Goal: Information Seeking & Learning: Learn about a topic

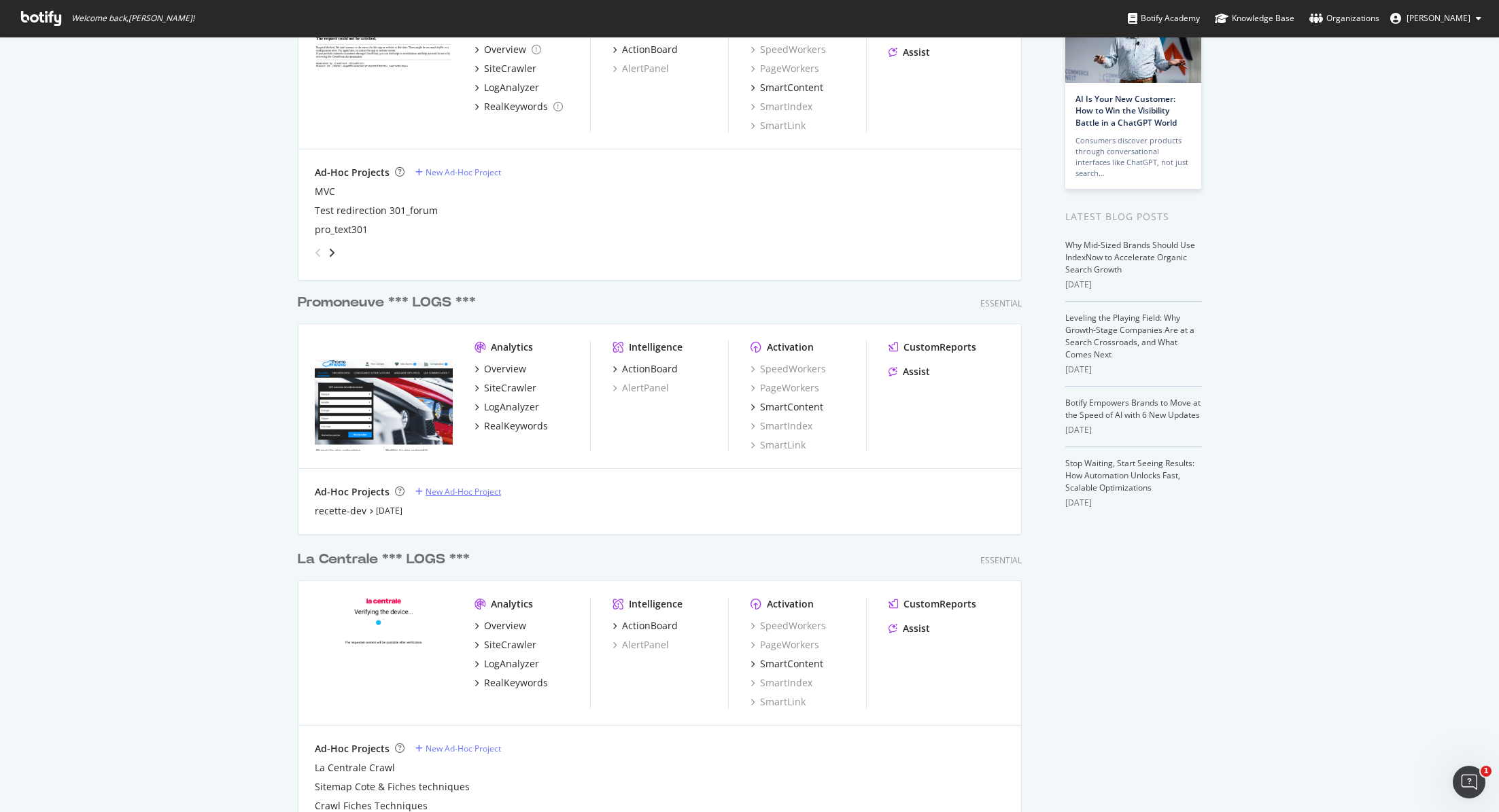
scroll to position [139, 0]
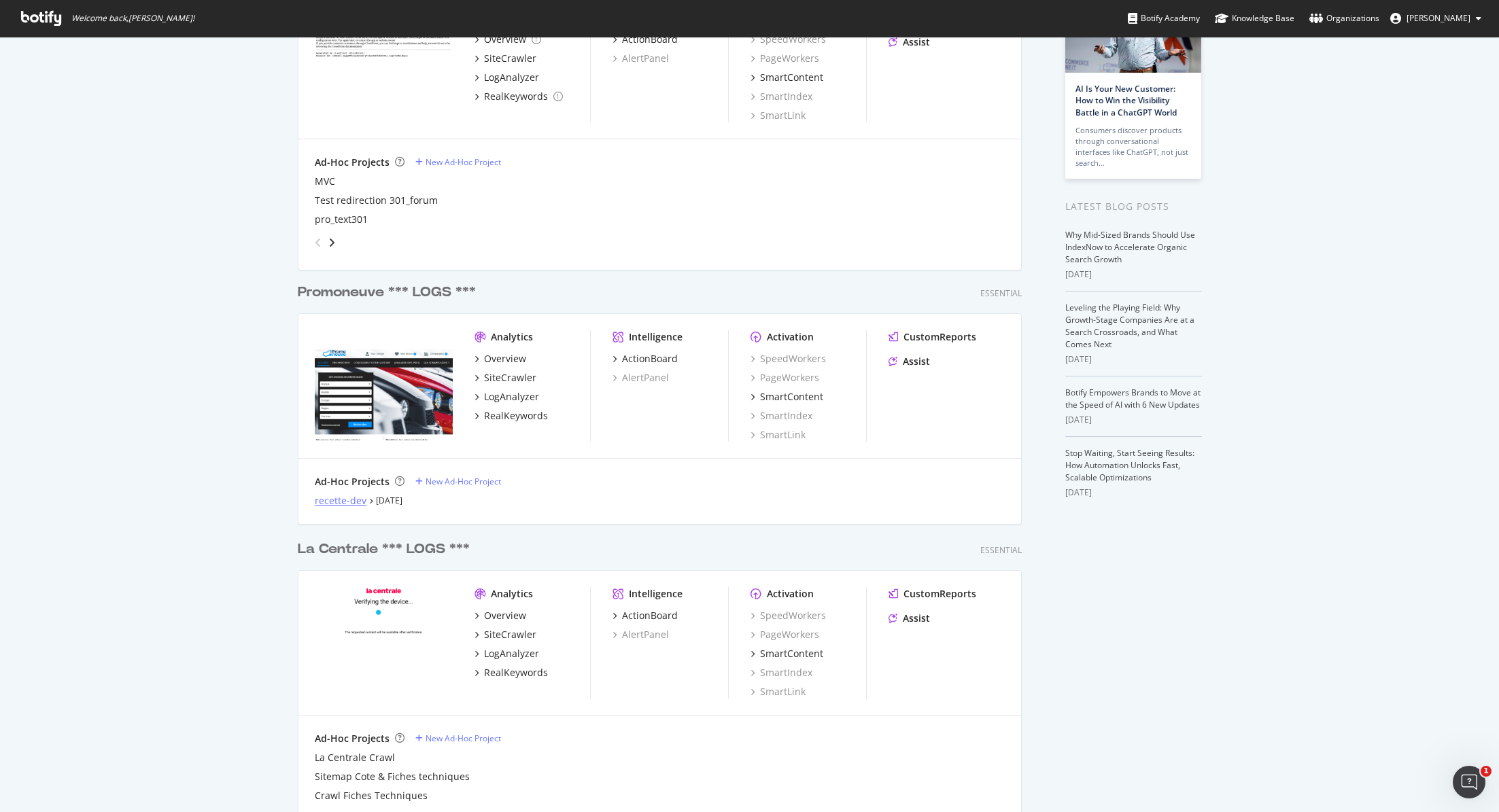
click at [360, 503] on div "recette-dev" at bounding box center [340, 501] width 51 height 14
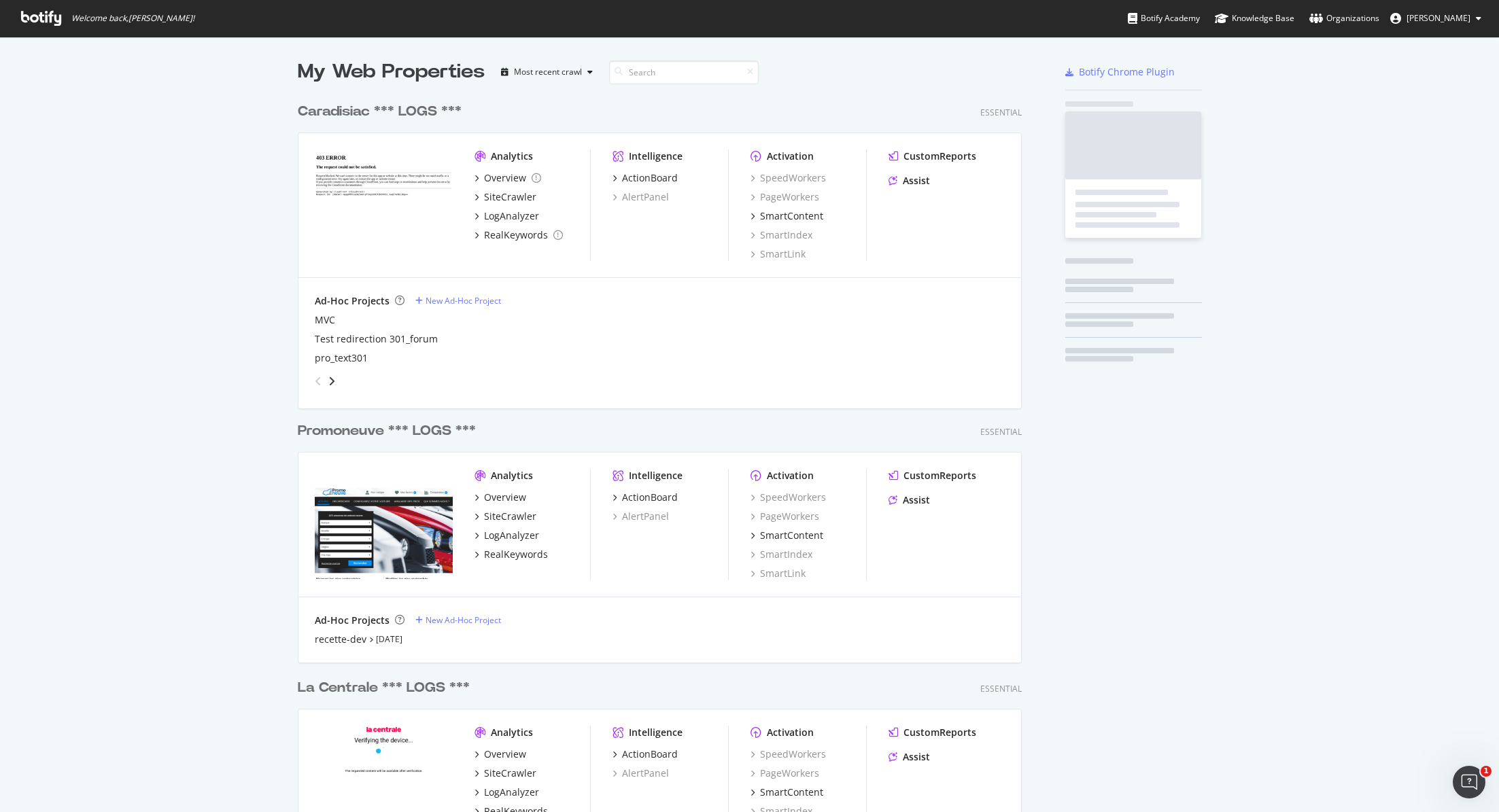
scroll to position [812, 1499]
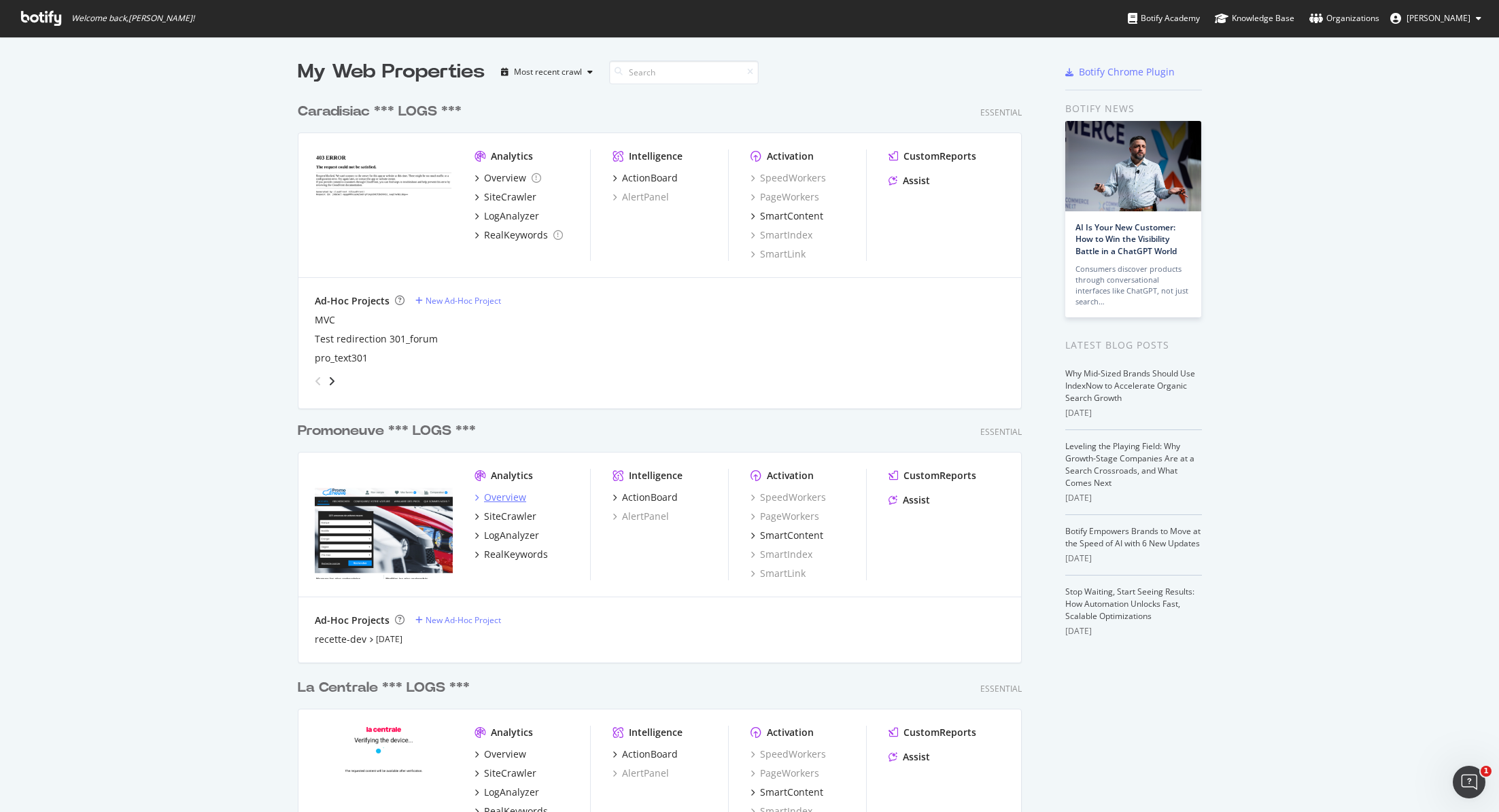
click at [494, 494] on div "Overview" at bounding box center [505, 498] width 42 height 14
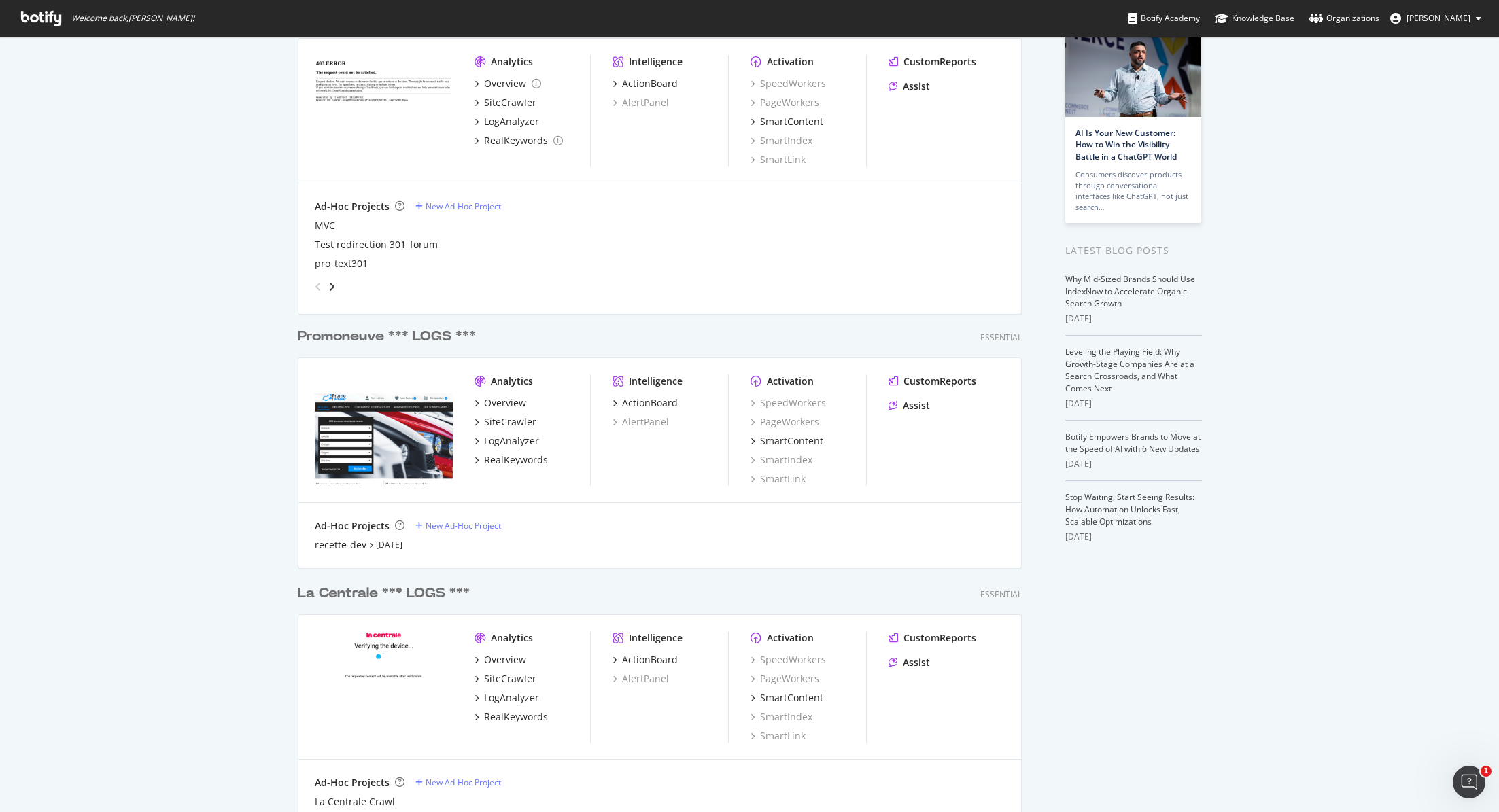
scroll to position [118, 0]
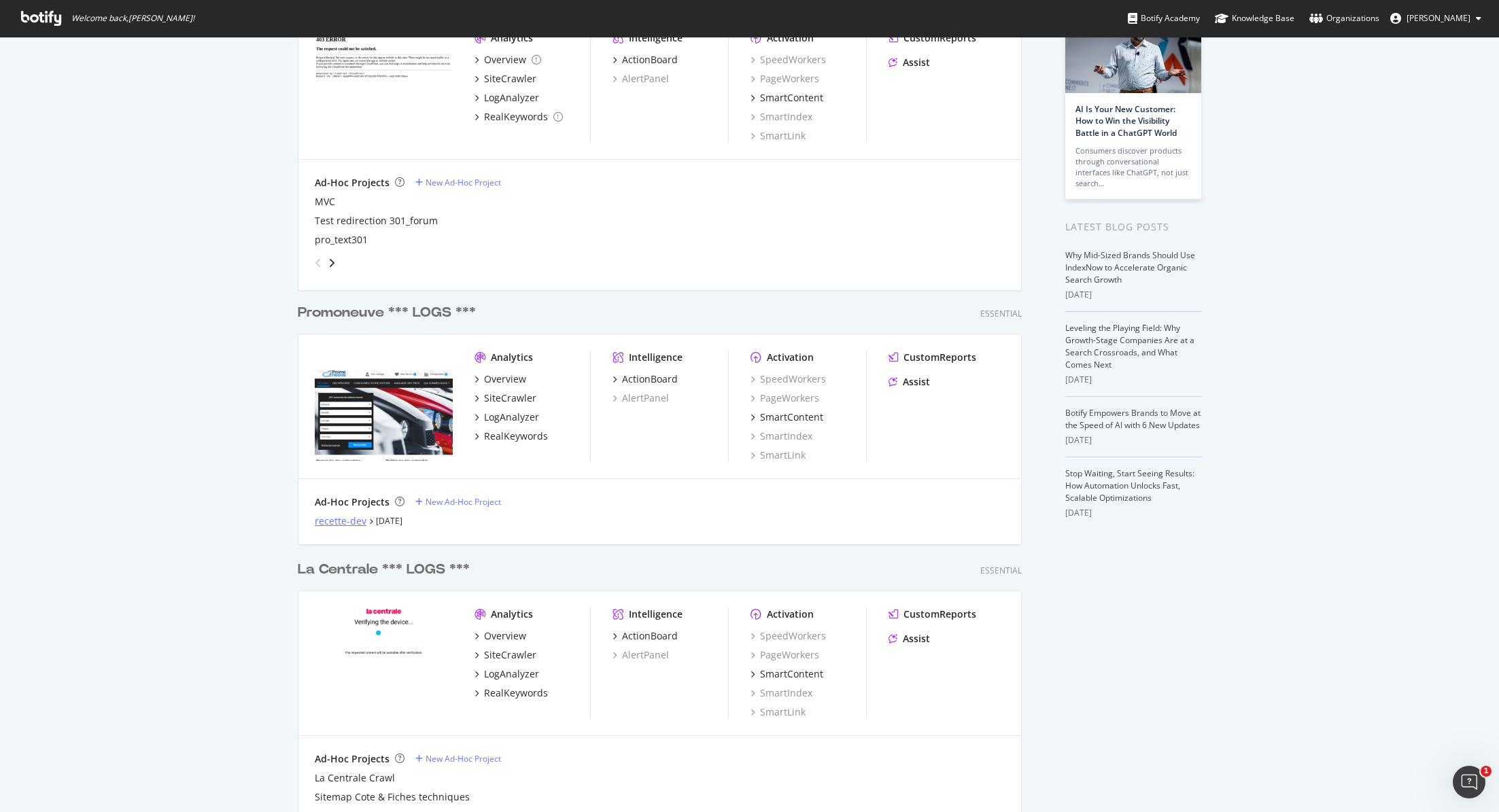
click at [347, 523] on div "recette-dev" at bounding box center [340, 521] width 51 height 14
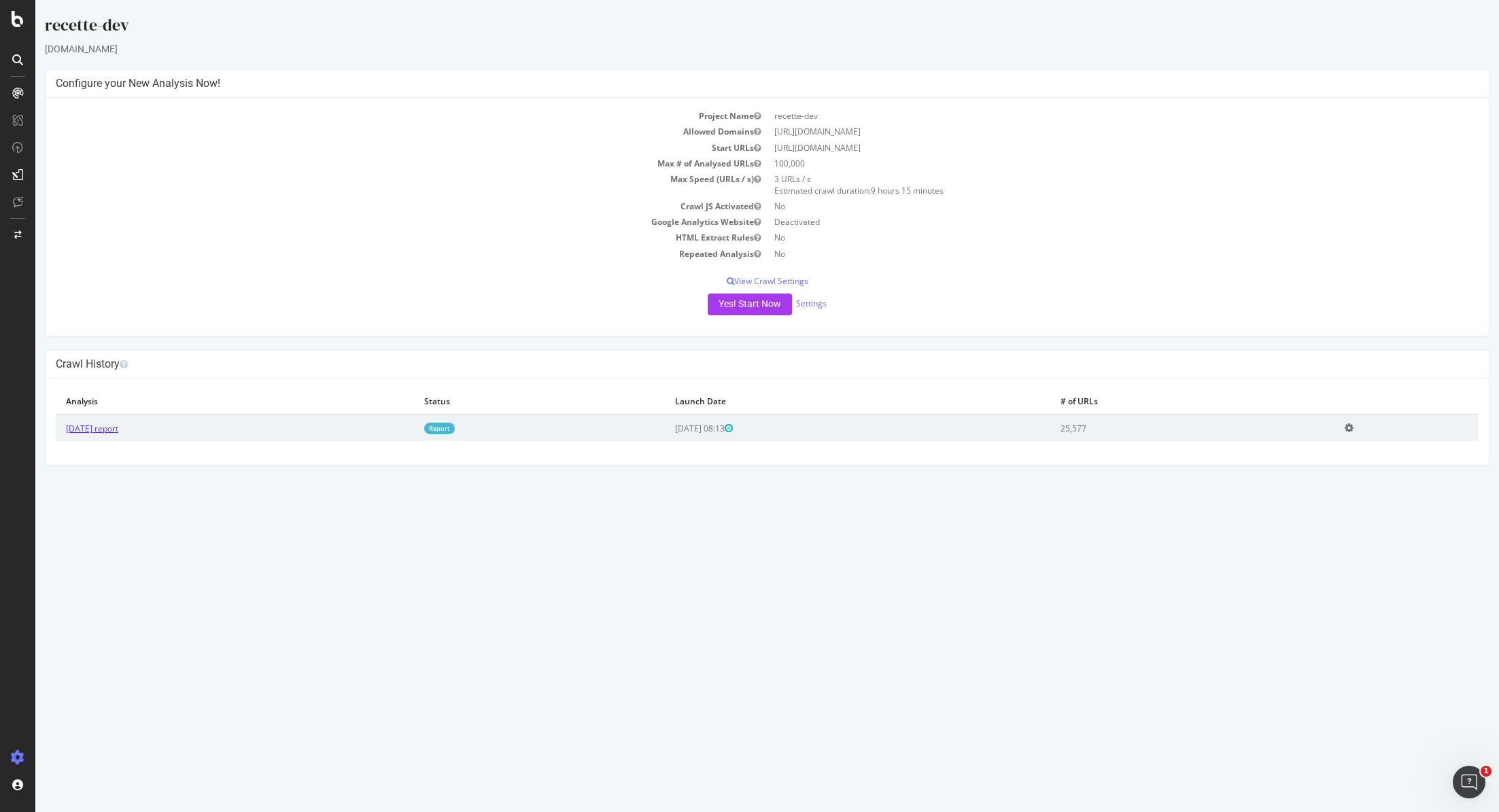
click at [112, 428] on link "[DATE] report" at bounding box center [92, 429] width 52 height 12
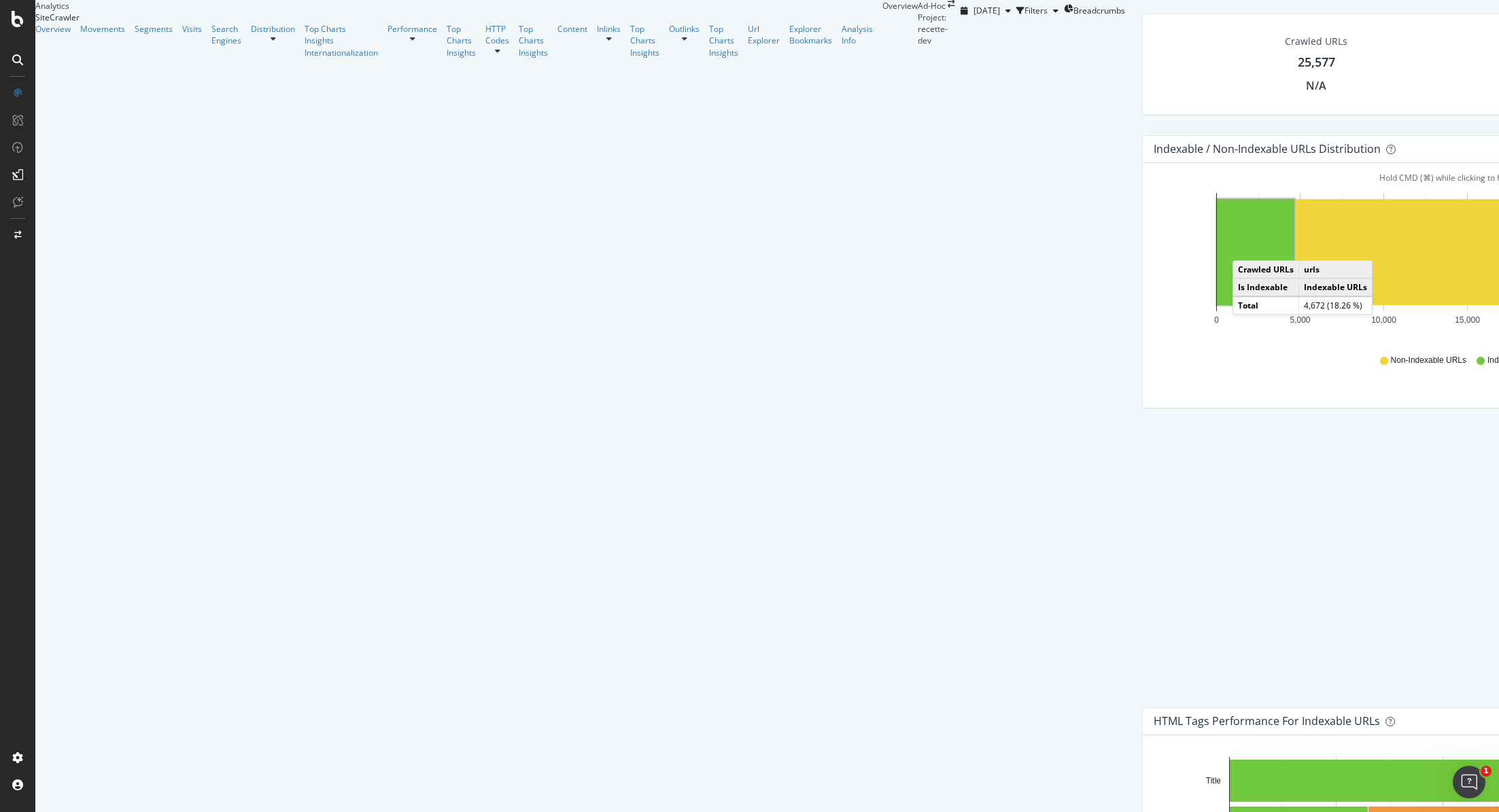
click at [1216, 305] on rect "A chart." at bounding box center [1255, 252] width 78 height 106
click at [1295, 305] on rect "A chart." at bounding box center [1469, 252] width 349 height 106
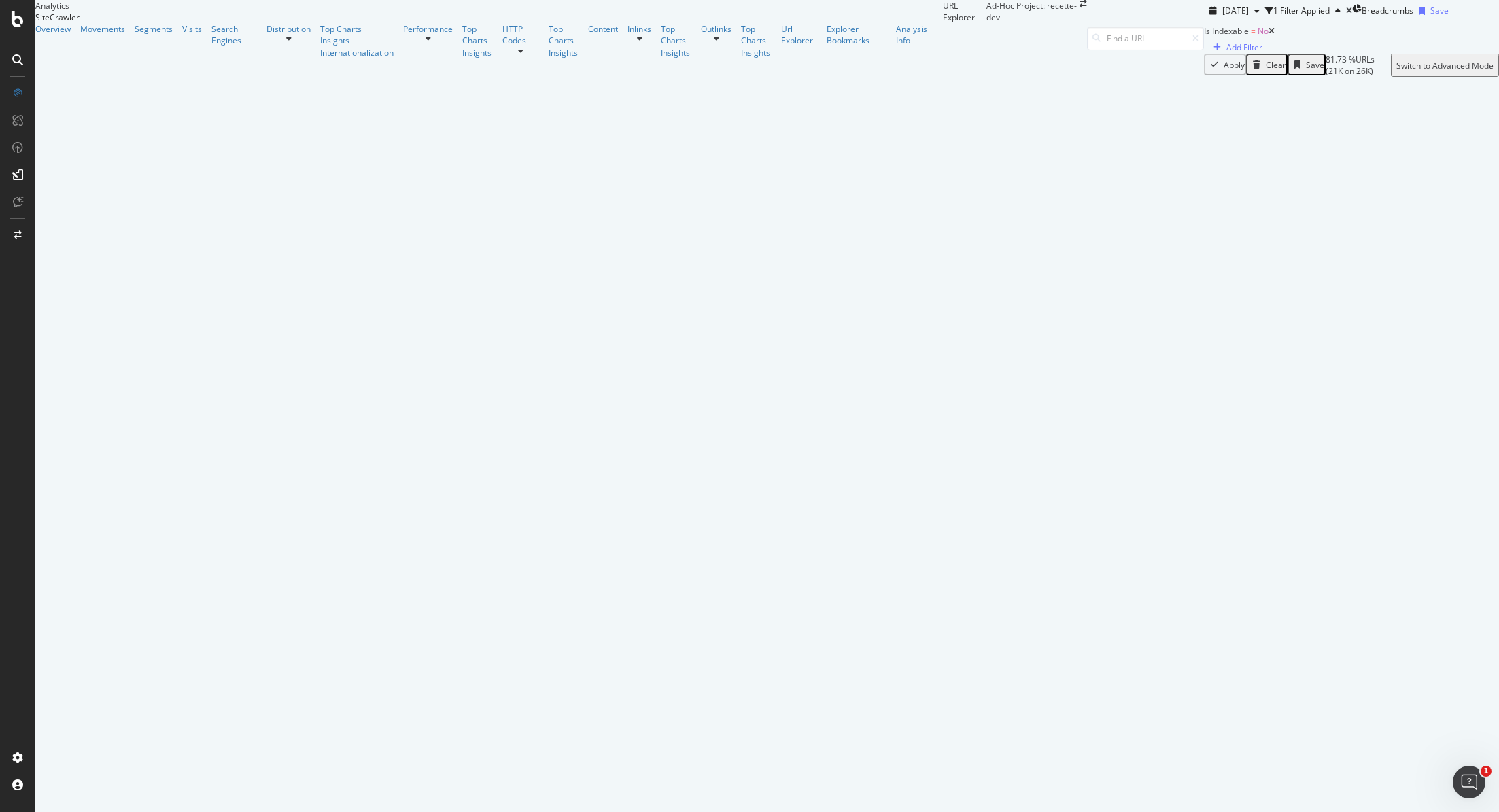
scroll to position [27, 0]
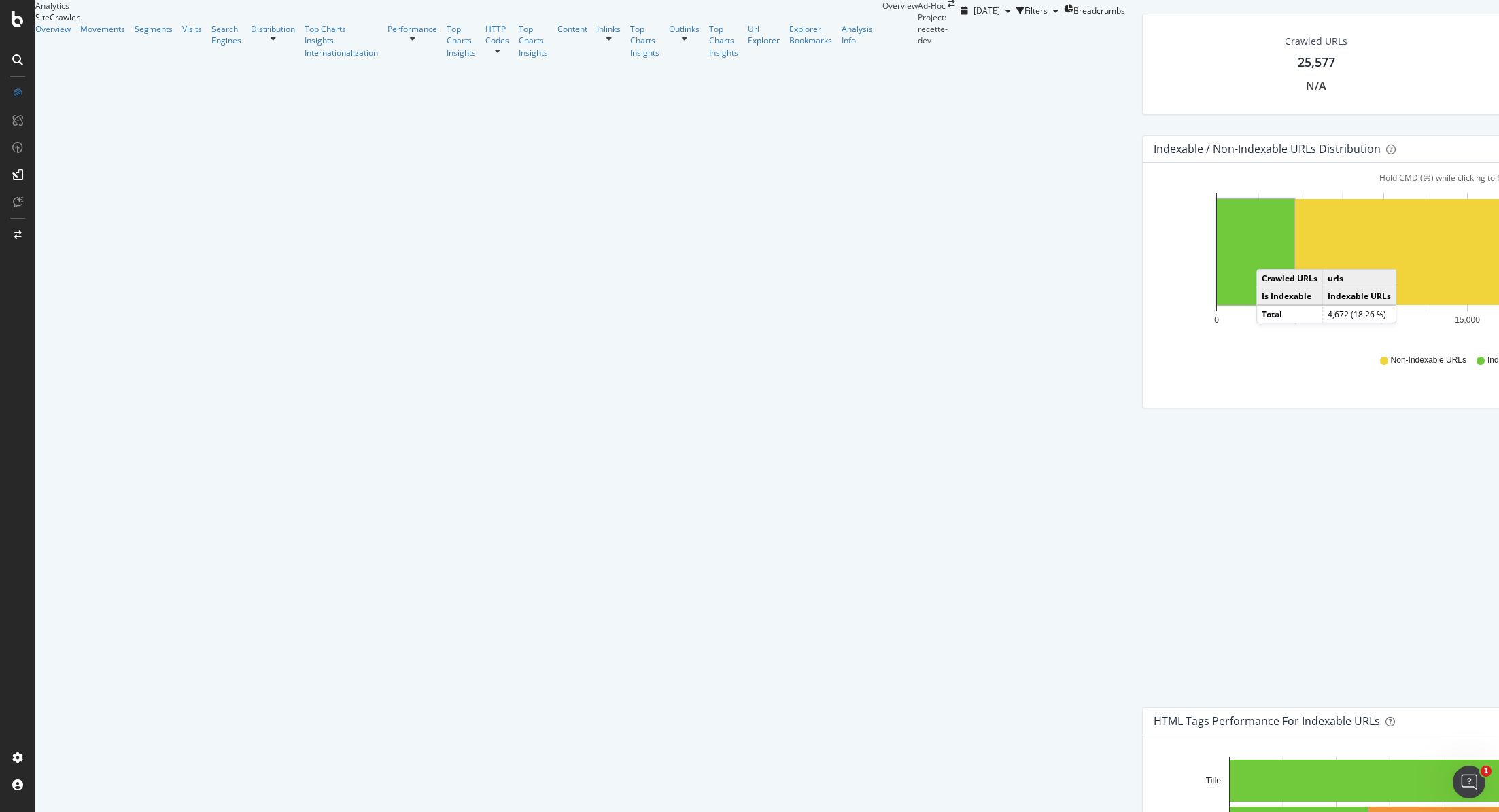
click at [1216, 305] on rect "A chart." at bounding box center [1255, 252] width 78 height 106
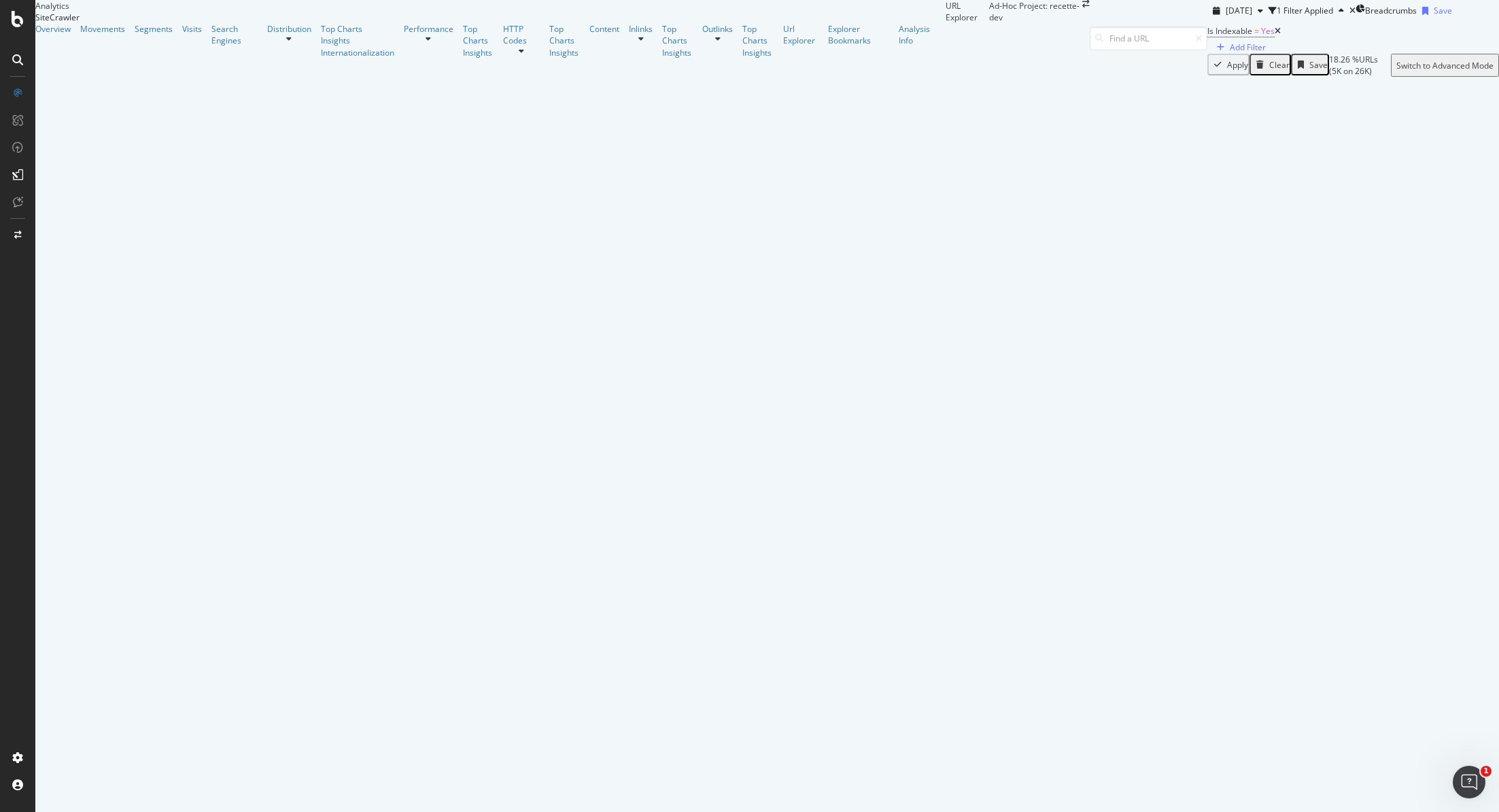
scroll to position [2400, 0]
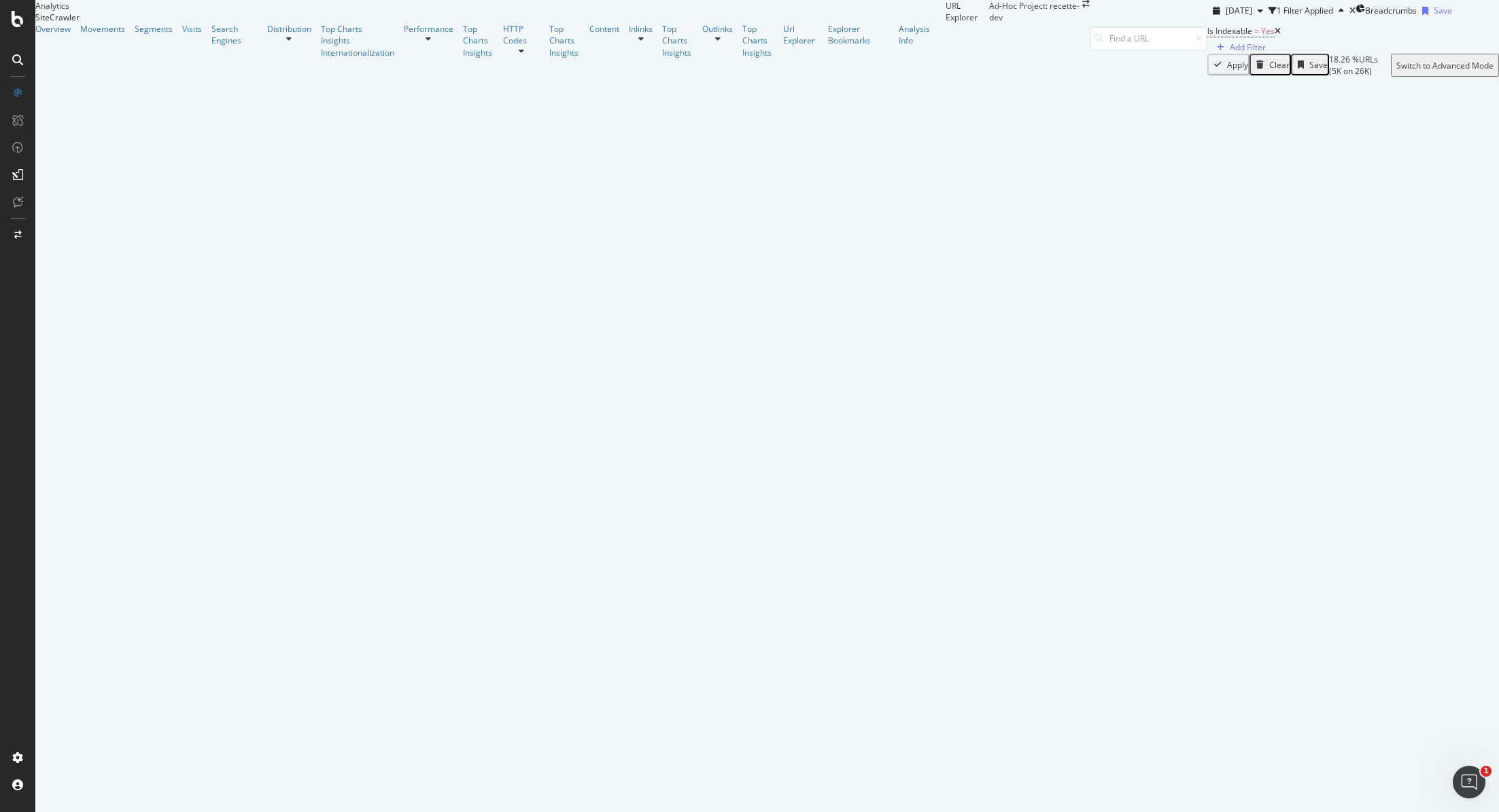
click at [14, 93] on icon at bounding box center [18, 93] width 8 height 8
